Goal: Task Accomplishment & Management: Manage account settings

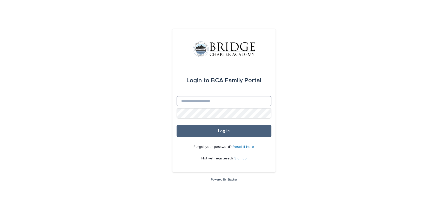
type input "**********"
click at [216, 125] on button "Log in" at bounding box center [223, 131] width 95 height 12
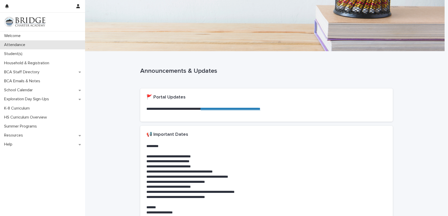
click at [54, 42] on div "Attendance" at bounding box center [42, 44] width 85 height 9
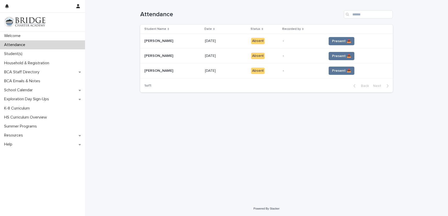
click at [327, 39] on div "Present 📥" at bounding box center [355, 41] width 58 height 8
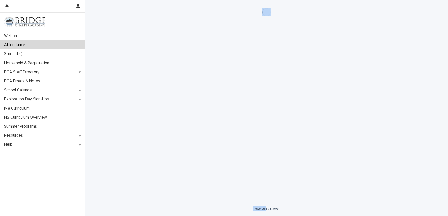
click at [327, 39] on div "Loading... Saving… Loading... Saving…" at bounding box center [267, 94] width 258 height 189
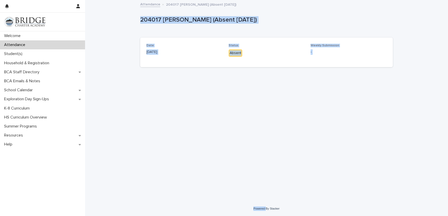
click at [274, 85] on div "Loading... Saving… Loading... Saving… 204017 Elijah Basulto (Absent 09/11/25) 2…" at bounding box center [267, 95] width 258 height 188
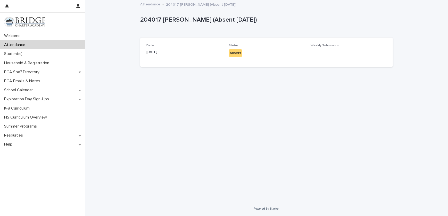
click at [230, 55] on div "Absent" at bounding box center [236, 52] width 14 height 7
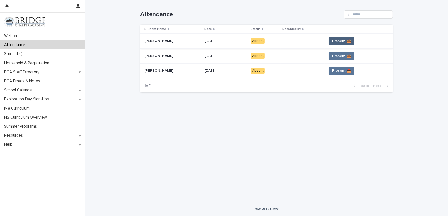
click at [338, 39] on span "Present 📥" at bounding box center [341, 41] width 19 height 5
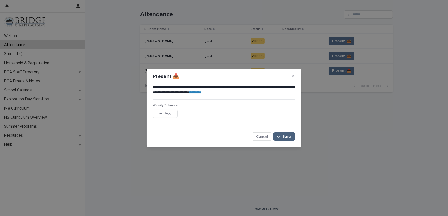
click at [288, 139] on button "Save" at bounding box center [284, 137] width 22 height 8
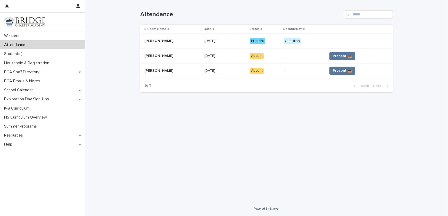
click at [345, 54] on span "Present 📥" at bounding box center [342, 56] width 19 height 5
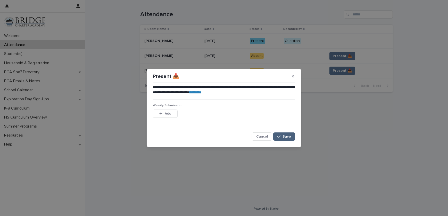
click at [286, 135] on span "Save" at bounding box center [286, 137] width 9 height 4
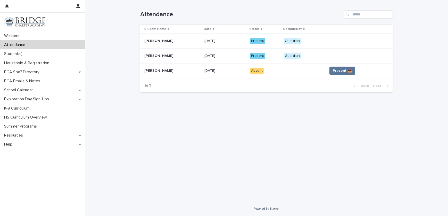
click at [346, 72] on span "Present 📥" at bounding box center [342, 70] width 19 height 5
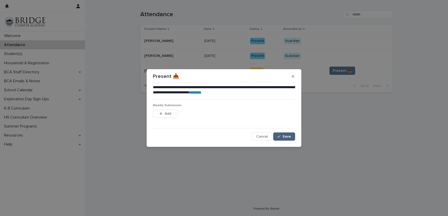
click at [286, 138] on span "Save" at bounding box center [286, 137] width 9 height 4
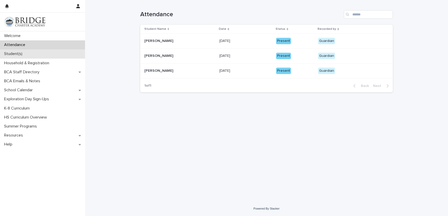
click at [23, 55] on p "Student(s)" at bounding box center [14, 54] width 24 height 5
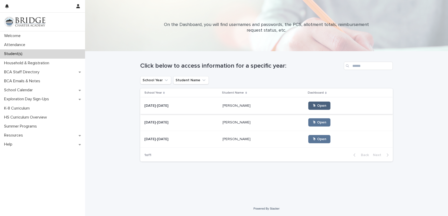
click at [312, 108] on link "🖱 Open" at bounding box center [319, 106] width 22 height 8
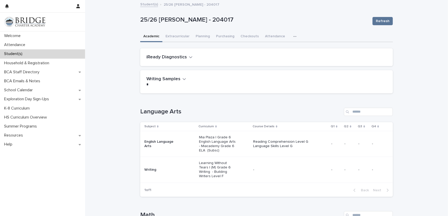
click at [304, 159] on td "-" at bounding box center [290, 170] width 78 height 26
click at [220, 140] on p "Mia Plaza | Grade 6 English Language Arts - Miacademy Grade 6 ELA (Subsc)" at bounding box center [217, 144] width 37 height 17
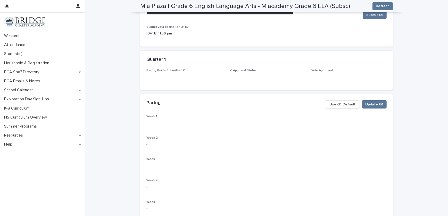
scroll to position [44, 0]
click at [349, 102] on span "Use Q1 Default" at bounding box center [342, 104] width 26 height 5
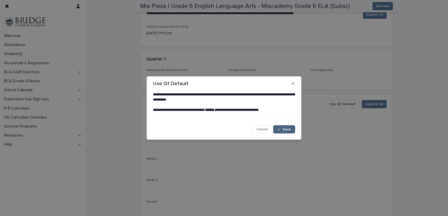
click at [280, 133] on button "Save" at bounding box center [284, 129] width 22 height 8
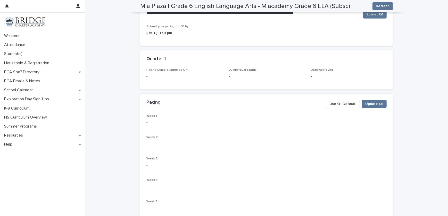
scroll to position [45, 0]
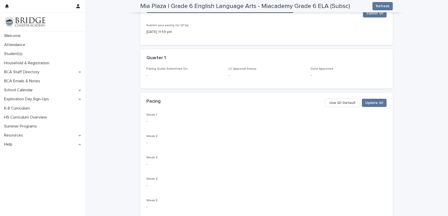
click at [345, 104] on span "Use Q1 Default" at bounding box center [342, 102] width 26 height 5
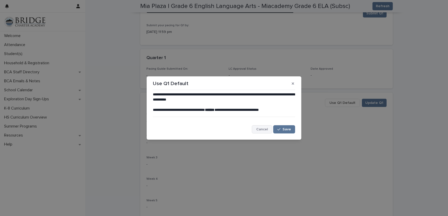
click at [266, 132] on button "Cancel" at bounding box center [262, 129] width 20 height 8
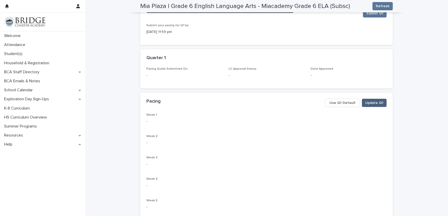
click at [369, 101] on span "Update Q1" at bounding box center [374, 102] width 18 height 5
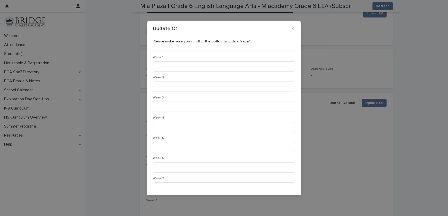
scroll to position [0, 0]
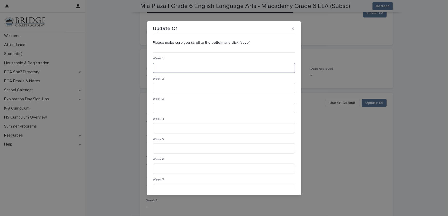
click at [211, 68] on input at bounding box center [224, 68] width 142 height 10
click at [289, 27] on button "button" at bounding box center [293, 28] width 9 height 8
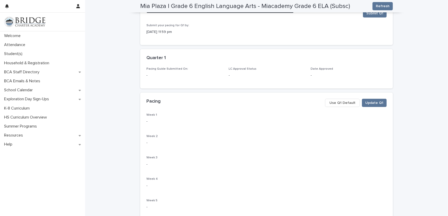
click at [341, 111] on div "Pacing Update Q1 Use Q1 Default" at bounding box center [266, 103] width 252 height 21
click at [341, 103] on span "Use Q1 Default" at bounding box center [342, 102] width 26 height 5
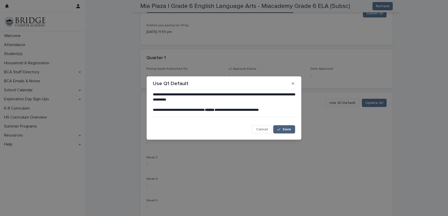
click at [286, 130] on span "Save" at bounding box center [286, 130] width 9 height 4
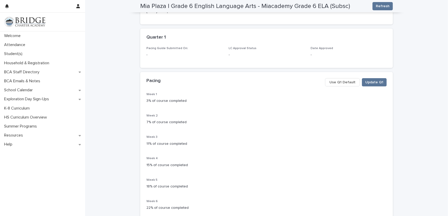
scroll to position [42, 0]
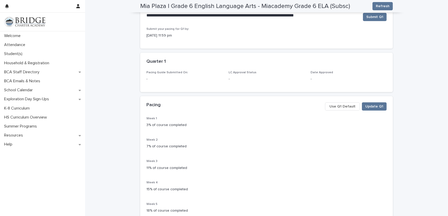
click at [246, 130] on div "Week 1 3% of course completed" at bounding box center [266, 124] width 240 height 15
click at [151, 119] on span "Week 1" at bounding box center [151, 118] width 11 height 3
click at [373, 110] on button "Update Q1" at bounding box center [374, 107] width 25 height 8
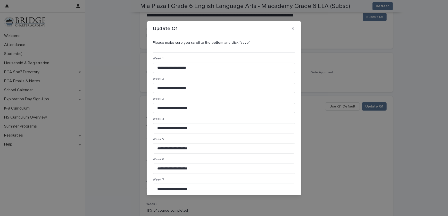
scroll to position [0, 0]
click at [294, 28] on button "button" at bounding box center [293, 28] width 9 height 8
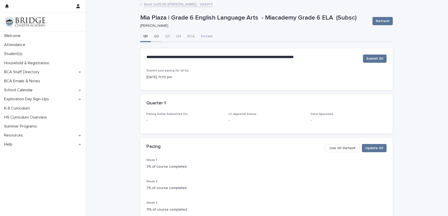
click at [156, 38] on button "Q2" at bounding box center [156, 36] width 11 height 11
click at [146, 38] on button "Q1" at bounding box center [145, 36] width 11 height 11
click at [374, 62] on button "Submit Q1" at bounding box center [375, 59] width 24 height 8
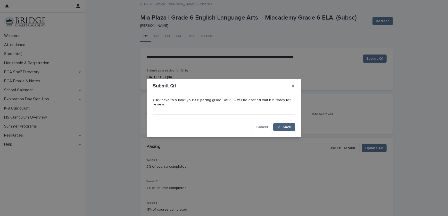
click at [286, 126] on span "Save" at bounding box center [286, 127] width 9 height 4
